Goal: Check status: Check status

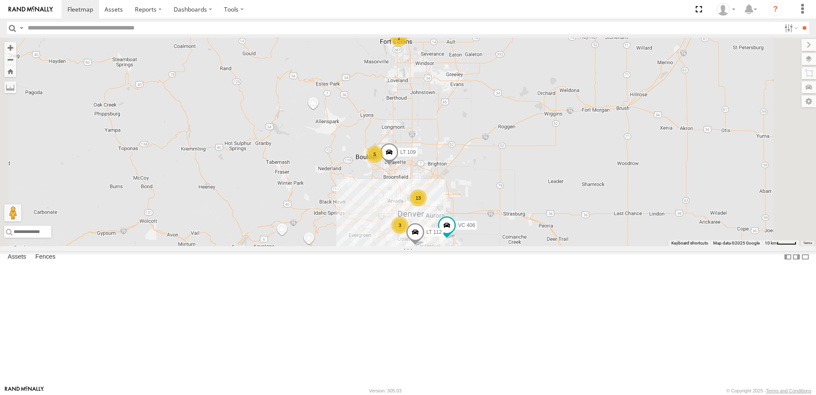
click at [0, 0] on span at bounding box center [0, 0] width 0 height 0
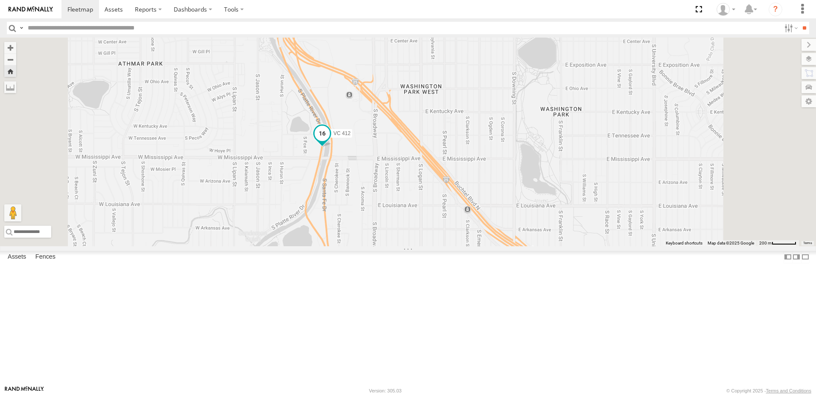
click at [330, 141] on span at bounding box center [322, 133] width 15 height 15
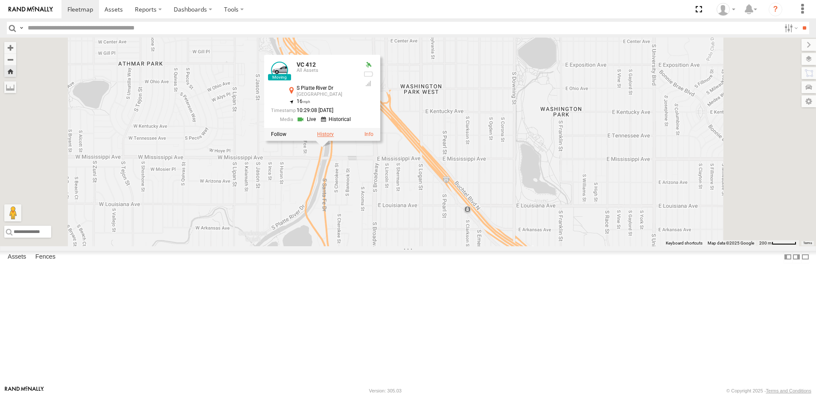
click at [334, 137] on label at bounding box center [325, 134] width 17 height 6
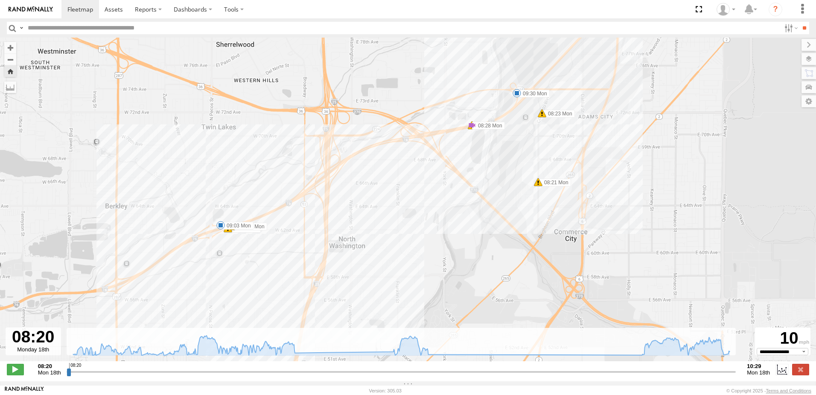
drag, startPoint x: 444, startPoint y: 166, endPoint x: -2, endPoint y: 375, distance: 492.4
click at [0, 375] on html at bounding box center [408, 197] width 816 height 395
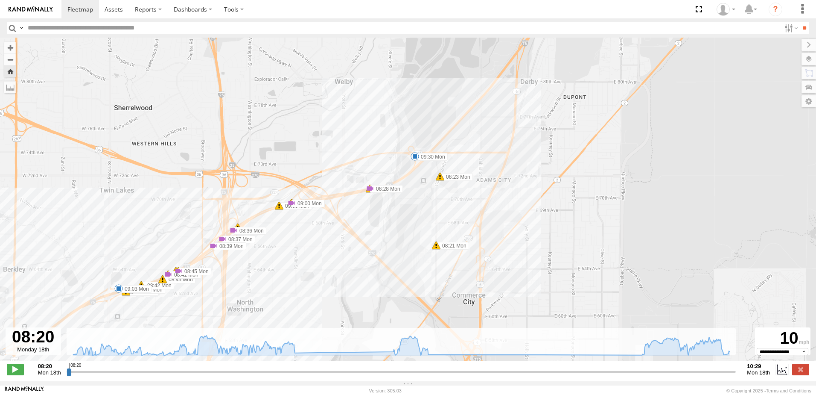
drag, startPoint x: 423, startPoint y: 227, endPoint x: 320, endPoint y: 291, distance: 121.4
click at [320, 291] on div "VC 412 08:21 Mon 08:23 Mon 08:28 Mon 08:28 Mon 09:03 Mon 09:24 Mon 09:24 Mon 09…" at bounding box center [408, 204] width 816 height 332
click at [366, 193] on span at bounding box center [370, 188] width 9 height 9
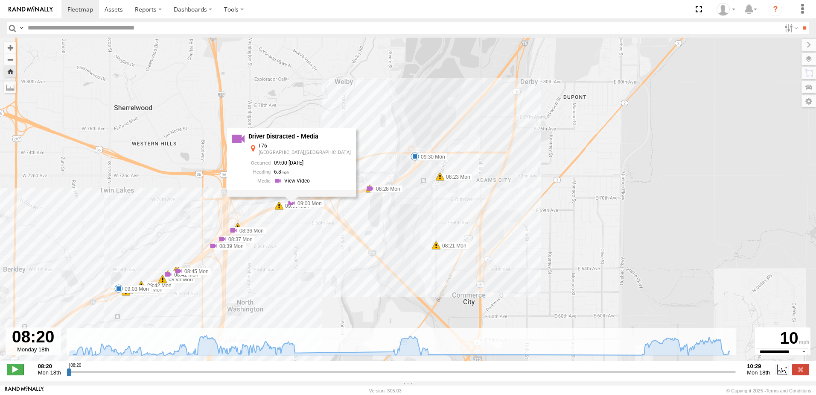
click at [14, 373] on span at bounding box center [15, 368] width 17 height 11
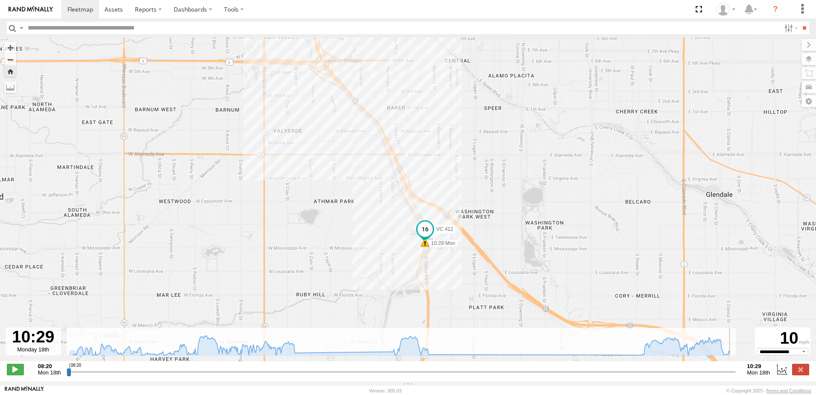
click at [423, 246] on span at bounding box center [425, 242] width 9 height 9
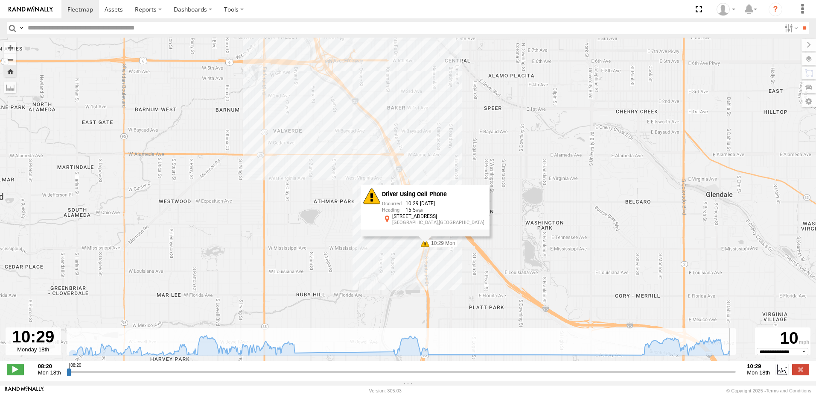
click at [361, 250] on div "VC 412 08:21 Mon 08:23 Mon 08:28 Mon 08:28 Mon 09:03 Mon 09:24 Mon 09:24 Mon 09…" at bounding box center [408, 204] width 816 height 332
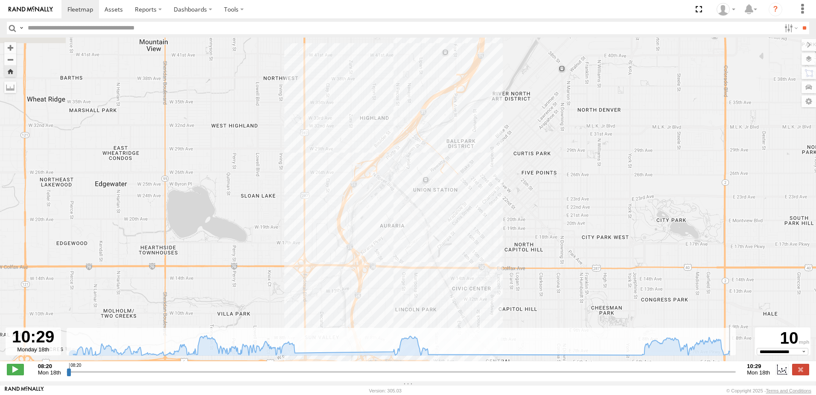
drag, startPoint x: 383, startPoint y: 115, endPoint x: 424, endPoint y: 416, distance: 304.3
click at [424, 394] on html at bounding box center [408, 197] width 816 height 395
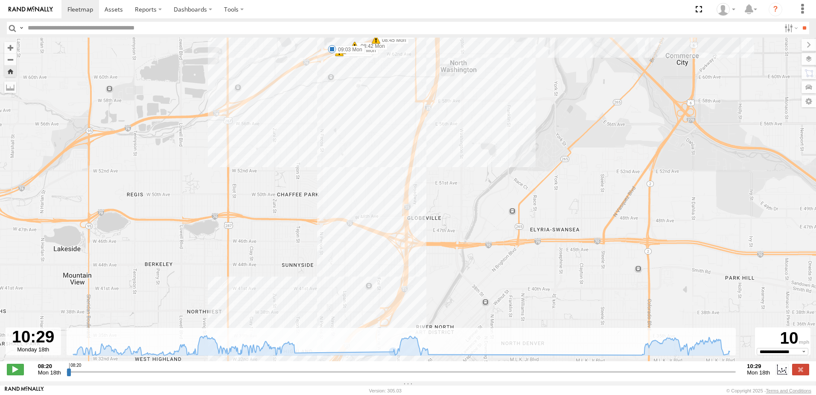
drag, startPoint x: 435, startPoint y: 148, endPoint x: 342, endPoint y: 310, distance: 186.9
click at [355, 381] on div "← Move left → Move right ↑ Move up ↓ Move down + Zoom in - Zoom out Home Jump l…" at bounding box center [408, 209] width 816 height 343
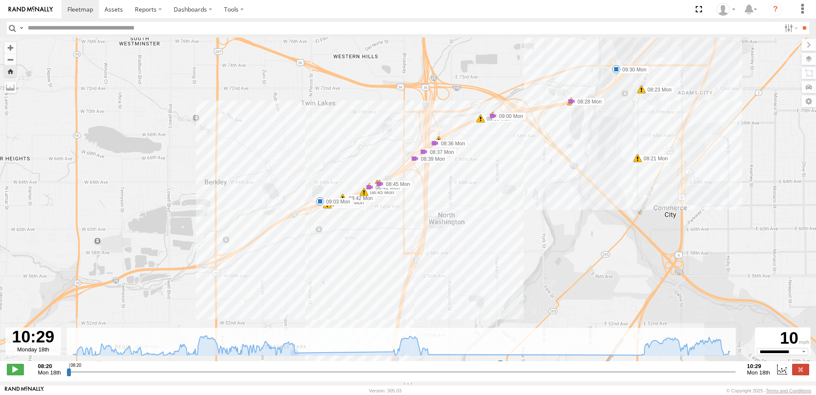
drag, startPoint x: 350, startPoint y: 151, endPoint x: 344, endPoint y: 292, distance: 141.4
click at [344, 292] on div "VC 412 08:21 Mon 08:23 Mon 08:28 Mon 08:28 Mon 09:03 Mon 09:24 Mon 09:24 Mon 09…" at bounding box center [408, 204] width 816 height 332
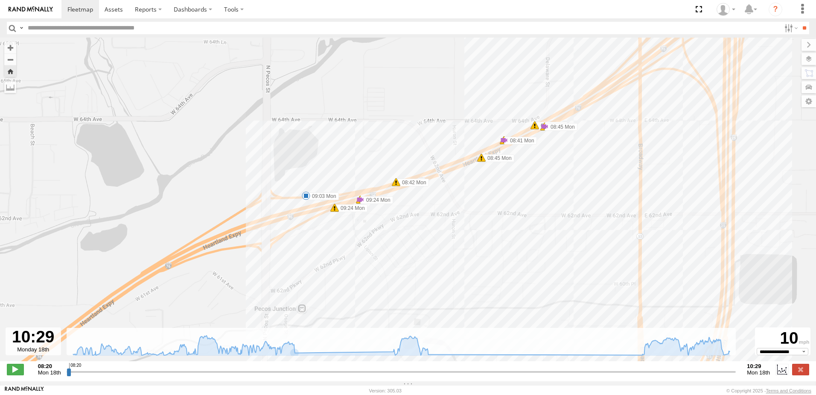
drag, startPoint x: 351, startPoint y: 240, endPoint x: 372, endPoint y: 297, distance: 61.3
click at [372, 297] on div "VC 412 08:21 Mon 08:23 Mon 08:28 Mon 08:28 Mon 09:03 Mon 09:24 Mon 09:24 Mon 09…" at bounding box center [408, 204] width 816 height 332
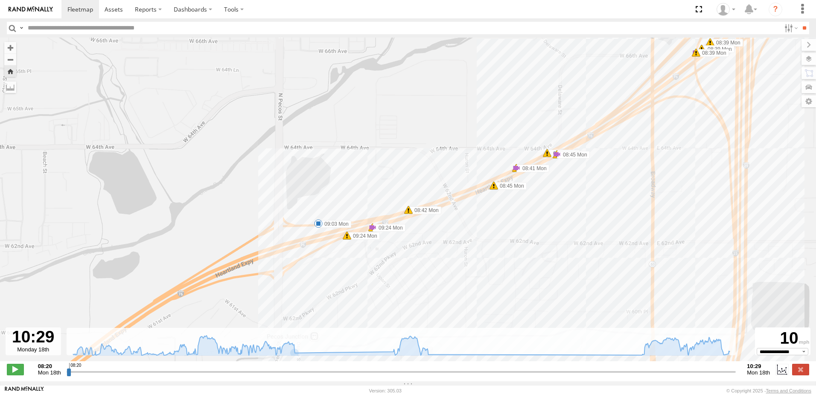
click at [316, 228] on span at bounding box center [318, 223] width 9 height 9
click at [350, 240] on span at bounding box center [347, 235] width 9 height 9
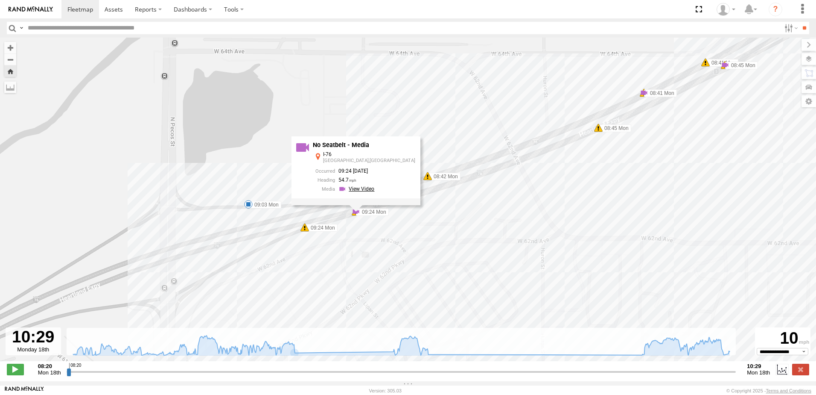
click at [365, 190] on link at bounding box center [358, 189] width 38 height 8
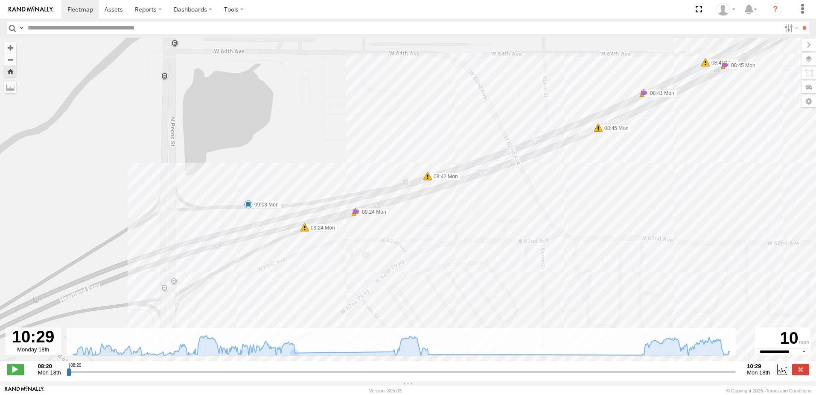
click at [430, 179] on span at bounding box center [428, 176] width 9 height 9
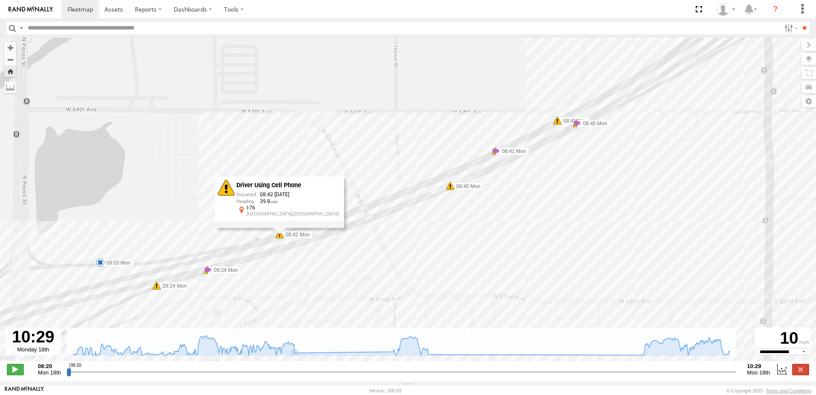
drag, startPoint x: 588, startPoint y: 140, endPoint x: 436, endPoint y: 201, distance: 163.1
click at [437, 200] on div "VC 412 08:21 Mon 08:23 Mon 08:28 Mon 08:28 Mon 09:03 Mon 09:24 Mon 09:24 Mon 09…" at bounding box center [408, 204] width 816 height 332
click at [444, 190] on span at bounding box center [445, 187] width 9 height 9
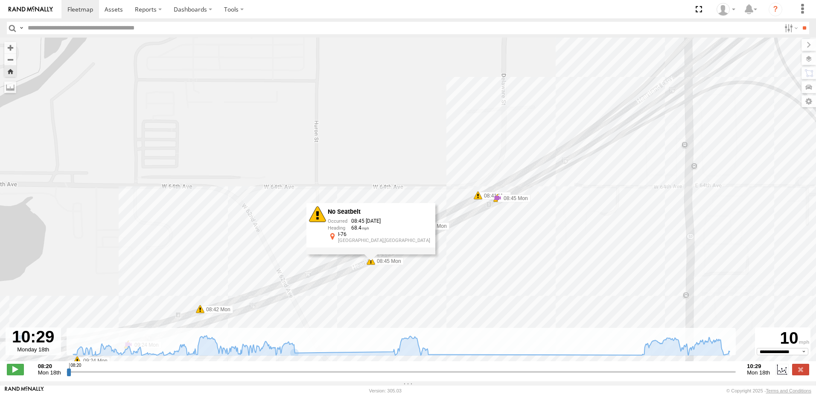
drag, startPoint x: 529, startPoint y: 172, endPoint x: 453, endPoint y: 248, distance: 106.9
click at [453, 248] on div "VC 412 08:21 Mon 08:23 Mon 08:28 Mon 08:28 Mon 09:03 Mon 09:24 Mon 09:24 Mon 09…" at bounding box center [408, 204] width 816 height 332
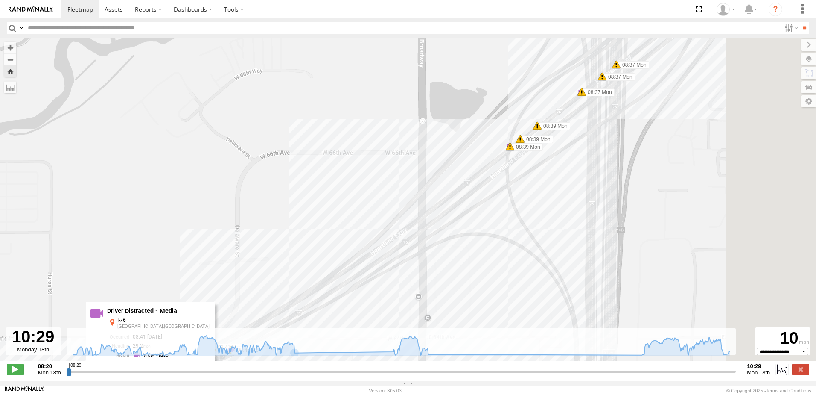
drag, startPoint x: 599, startPoint y: 175, endPoint x: 334, endPoint y: 325, distance: 304.2
click at [334, 325] on div "VC 412 08:21 Mon 08:23 Mon 08:28 Mon 08:28 Mon 09:03 Mon 09:24 Mon 09:24 Mon 09…" at bounding box center [408, 204] width 816 height 332
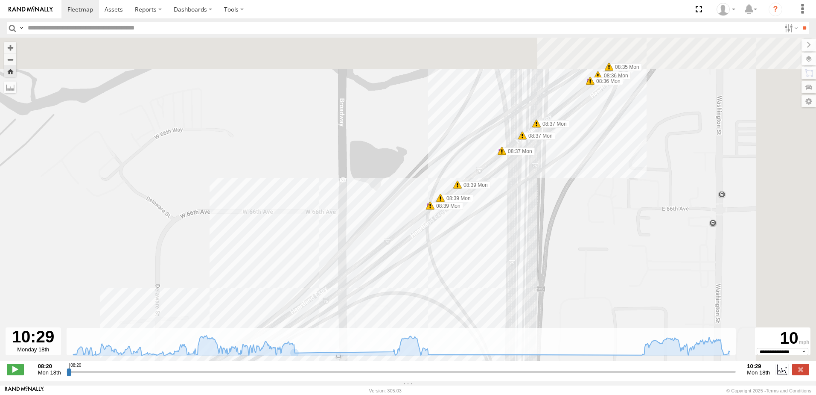
drag, startPoint x: 594, startPoint y: 149, endPoint x: 463, endPoint y: 257, distance: 170.2
click at [465, 256] on div "VC 412 08:21 Mon 08:23 Mon 08:28 Mon 08:28 Mon 09:03 Mon 09:24 Mon 09:24 Mon 09…" at bounding box center [408, 204] width 816 height 332
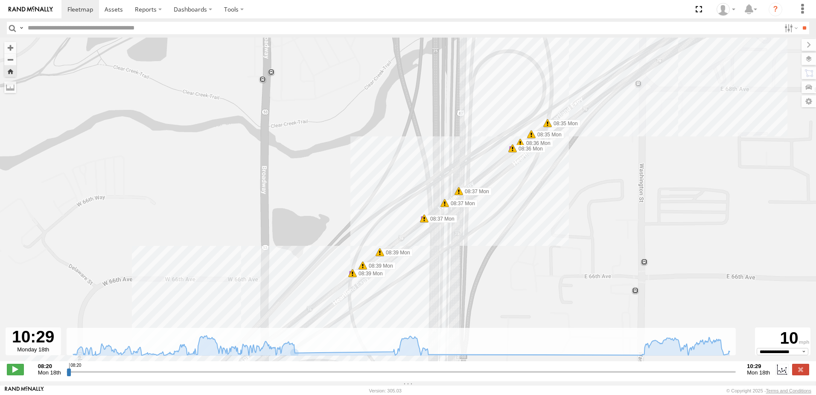
click at [356, 280] on div "VC 412 08:21 Mon 08:23 Mon 08:28 Mon 08:28 Mon 09:03 Mon 09:24 Mon 09:24 Mon 09…" at bounding box center [408, 204] width 816 height 332
click at [354, 277] on span at bounding box center [352, 273] width 9 height 9
click at [423, 225] on div "VC 412 08:21 Mon 08:23 Mon 08:28 Mon 08:28 Mon 09:03 Mon 09:24 Mon 09:24 Mon 09…" at bounding box center [408, 204] width 816 height 332
click at [426, 222] on span at bounding box center [424, 218] width 9 height 9
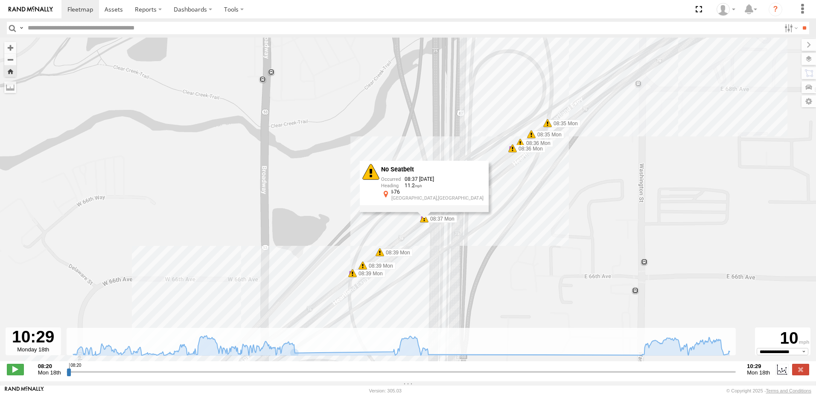
click at [521, 142] on span at bounding box center [520, 142] width 9 height 9
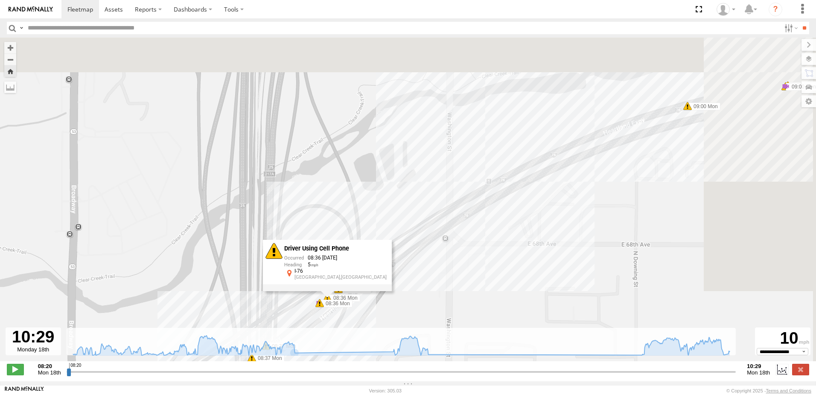
drag, startPoint x: 606, startPoint y: 108, endPoint x: 329, endPoint y: 319, distance: 348.5
click at [329, 319] on div "VC 412 08:21 Mon 08:23 Mon 08:28 Mon 08:28 Mon 09:03 Mon 09:24 Mon 09:24 Mon 09…" at bounding box center [408, 204] width 816 height 332
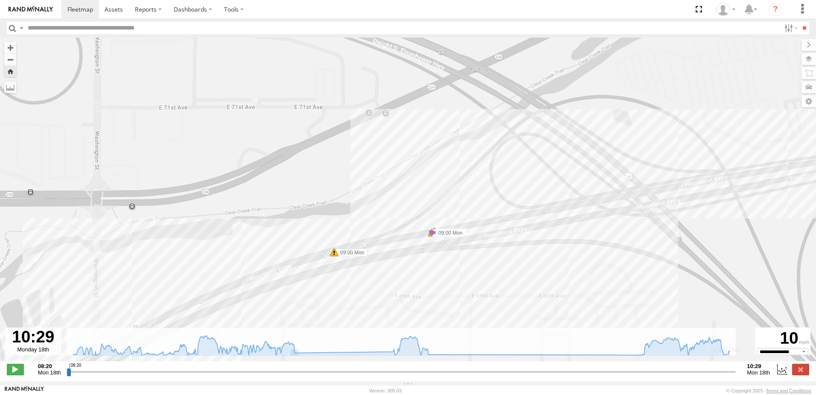
drag, startPoint x: 605, startPoint y: 197, endPoint x: 339, endPoint y: 286, distance: 280.7
click at [339, 286] on div "VC 412 08:21 Mon 08:23 Mon 08:28 Mon 08:28 Mon 09:03 Mon 09:24 Mon 09:24 Mon 09…" at bounding box center [408, 204] width 816 height 332
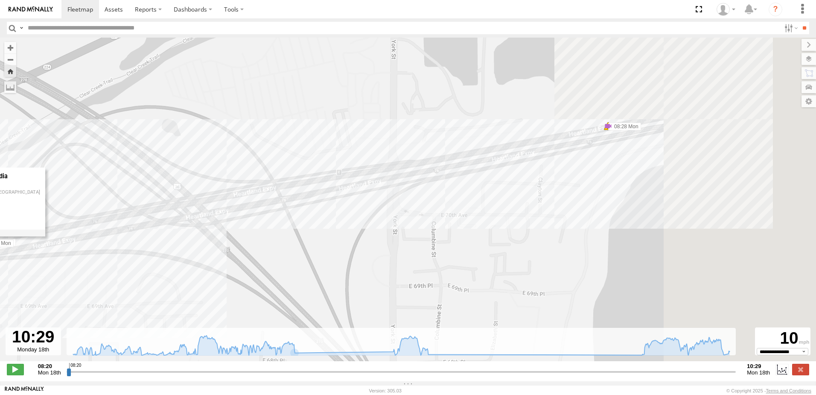
drag, startPoint x: 600, startPoint y: 220, endPoint x: 0, endPoint y: 248, distance: 600.5
click at [0, 248] on html at bounding box center [408, 197] width 816 height 395
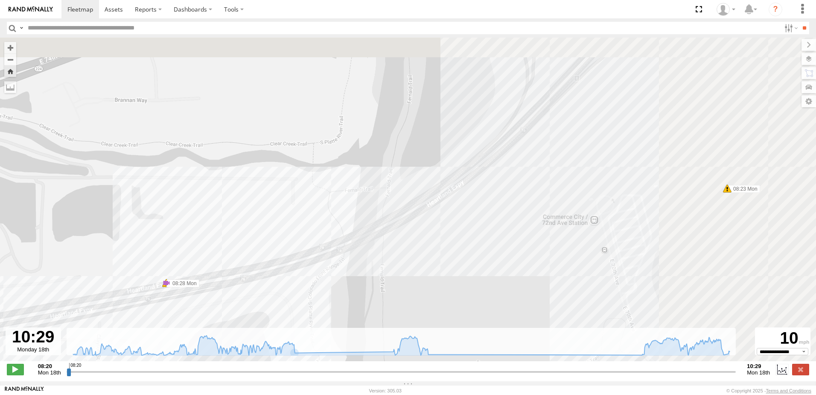
drag, startPoint x: 447, startPoint y: 157, endPoint x: 116, endPoint y: 323, distance: 370.8
click at [116, 323] on div "VC 412 08:21 Mon 08:23 Mon 08:28 Mon 08:28 Mon 09:03 Mon 09:24 Mon 09:24 Mon 09…" at bounding box center [408, 204] width 816 height 332
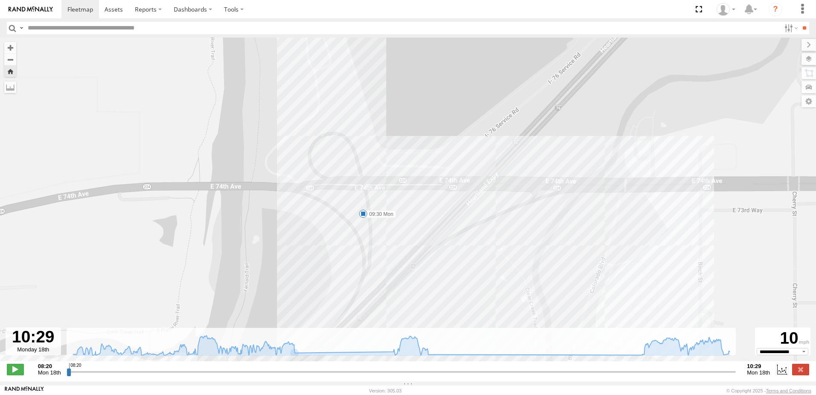
drag, startPoint x: 441, startPoint y: 106, endPoint x: 388, endPoint y: 242, distance: 145.9
click at [388, 242] on div "VC 412 08:21 Mon 08:23 Mon 08:28 Mon 08:28 Mon 09:03 Mon 09:24 Mon 09:24 Mon 09…" at bounding box center [408, 204] width 816 height 332
click at [364, 215] on span at bounding box center [363, 213] width 9 height 9
click at [362, 207] on div "09:30 Mon 18th Aug CO-224 Commerce City" at bounding box center [363, 184] width 94 height 46
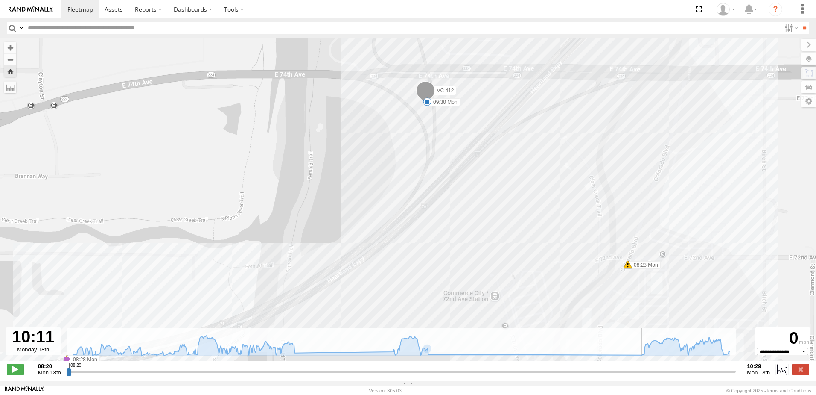
drag, startPoint x: 732, startPoint y: 376, endPoint x: 643, endPoint y: 370, distance: 89.8
type input "**********"
click at [643, 370] on input "range" at bounding box center [402, 371] width 670 height 8
click at [80, 11] on span at bounding box center [80, 9] width 26 height 8
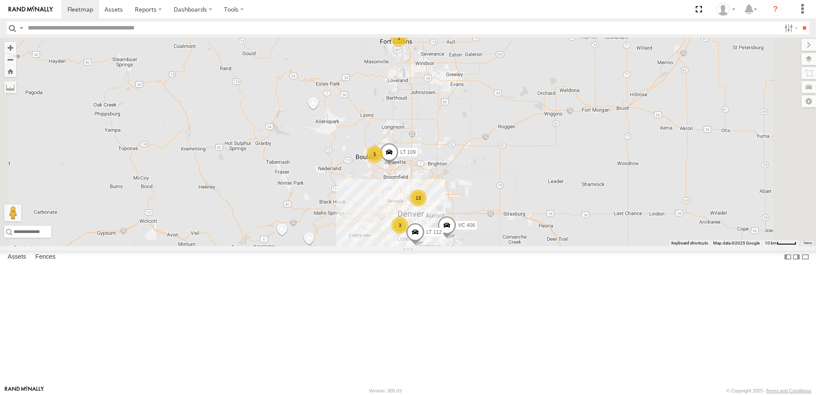
click at [408, 47] on div "2" at bounding box center [399, 37] width 17 height 17
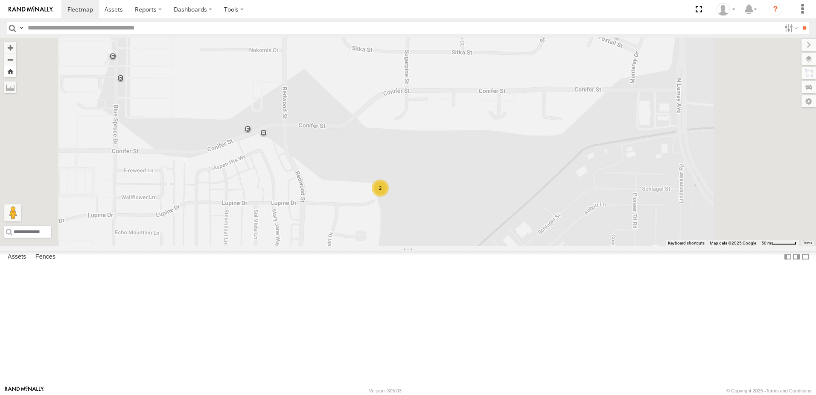
click at [16, 76] on button "Zoom Home" at bounding box center [10, 71] width 12 height 12
